Goal: Transaction & Acquisition: Purchase product/service

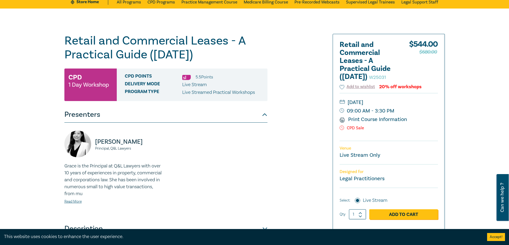
scroll to position [27, 0]
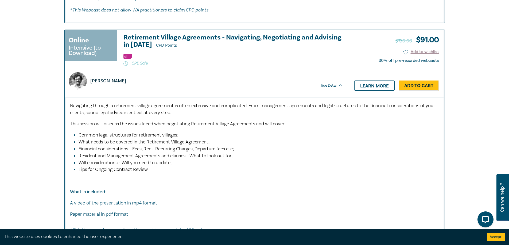
scroll to position [1416, 0]
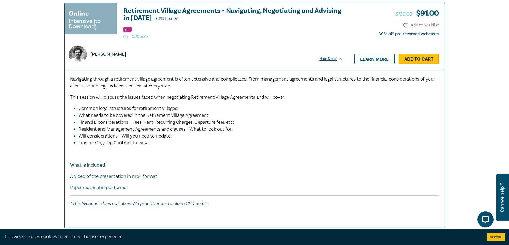
click at [417, 60] on link "Add to Cart" at bounding box center [419, 59] width 40 height 10
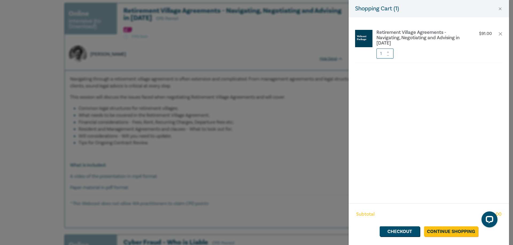
click at [46, 128] on div "Shopping Cart ( 1 ) Retirement Village Agreements - Navigating, Negotiating and…" at bounding box center [256, 122] width 513 height 245
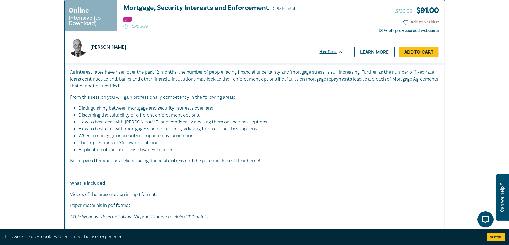
scroll to position [1870, 0]
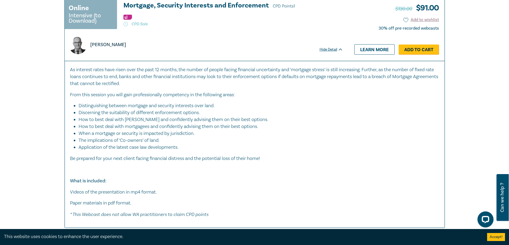
click at [412, 54] on link "Add to Cart" at bounding box center [419, 50] width 40 height 10
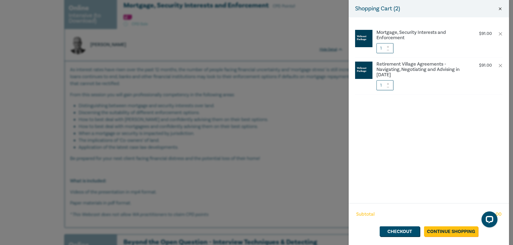
click at [501, 9] on button "Close" at bounding box center [500, 8] width 5 height 5
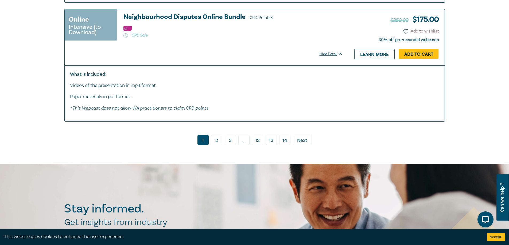
scroll to position [2991, 0]
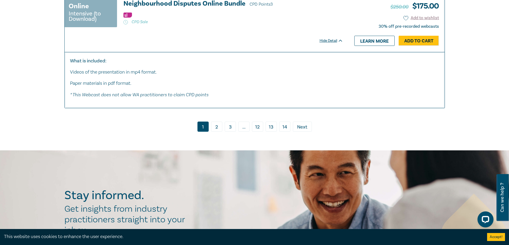
click at [217, 132] on link "2" at bounding box center [216, 127] width 11 height 10
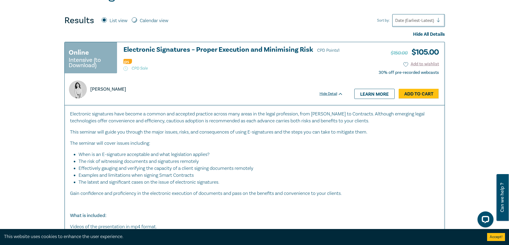
scroll to position [214, 0]
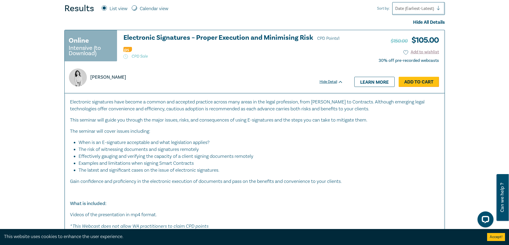
click at [421, 80] on link "Add to Cart" at bounding box center [419, 82] width 40 height 10
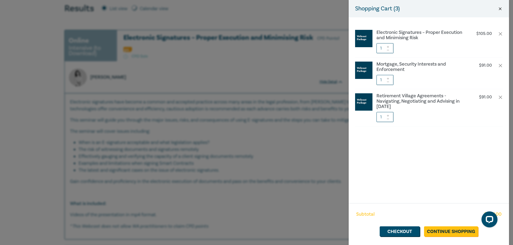
click at [500, 8] on button "Close" at bounding box center [500, 8] width 5 height 5
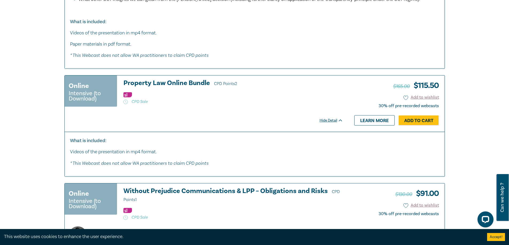
scroll to position [641, 0]
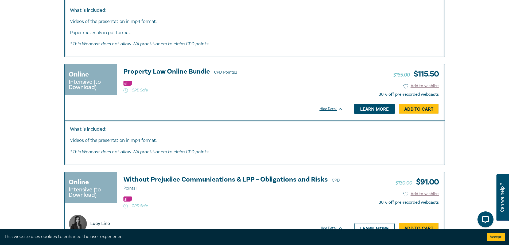
click at [364, 109] on link "Learn more" at bounding box center [374, 109] width 40 height 10
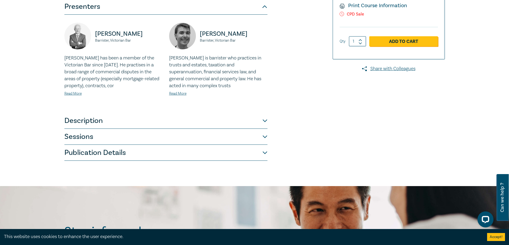
scroll to position [160, 0]
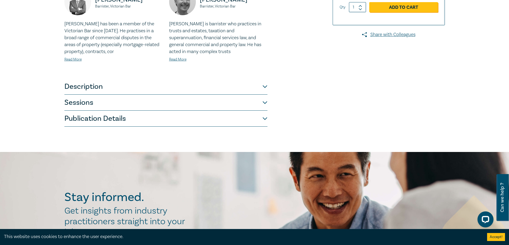
click at [264, 88] on button "Description" at bounding box center [165, 87] width 203 height 16
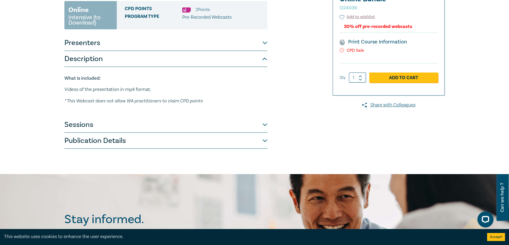
scroll to position [80, 0]
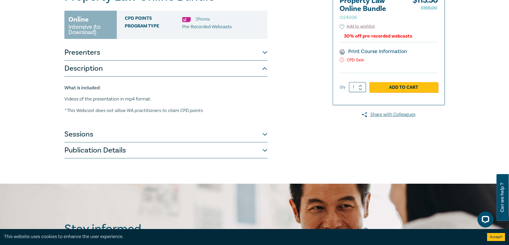
click at [261, 136] on button "Sessions" at bounding box center [165, 135] width 203 height 16
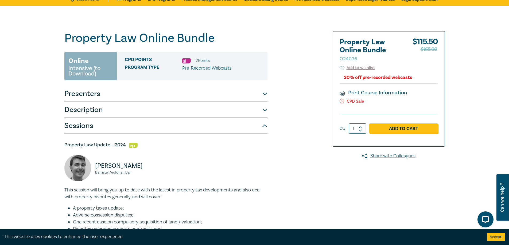
scroll to position [0, 0]
